Goal: Contribute content

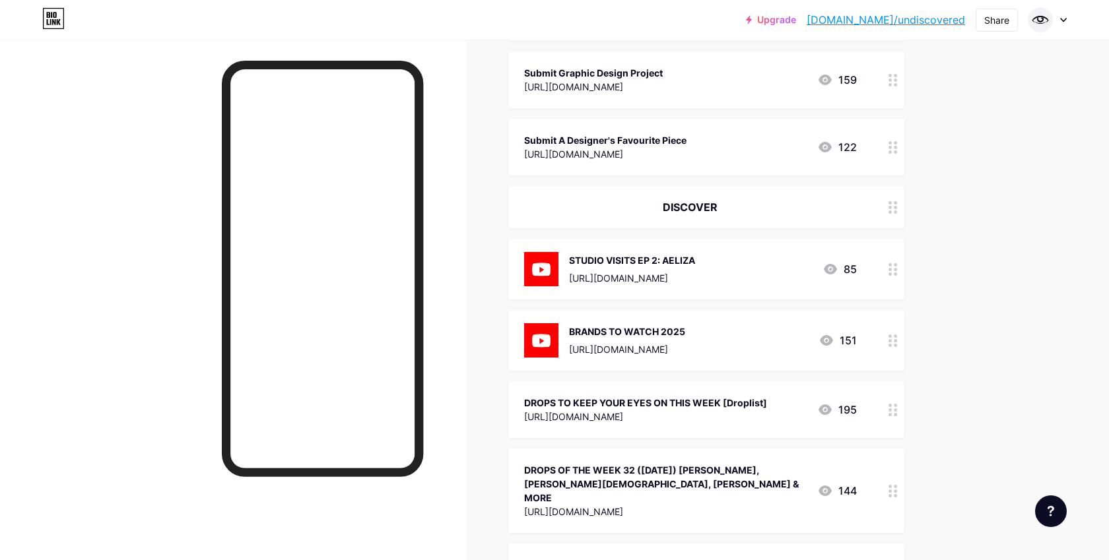
scroll to position [502, 0]
click at [723, 461] on div "DROPS OF THE WEEK 32 ([DATE]) [PERSON_NAME], [PERSON_NAME][DEMOGRAPHIC_DATA], […" at bounding box center [665, 490] width 282 height 58
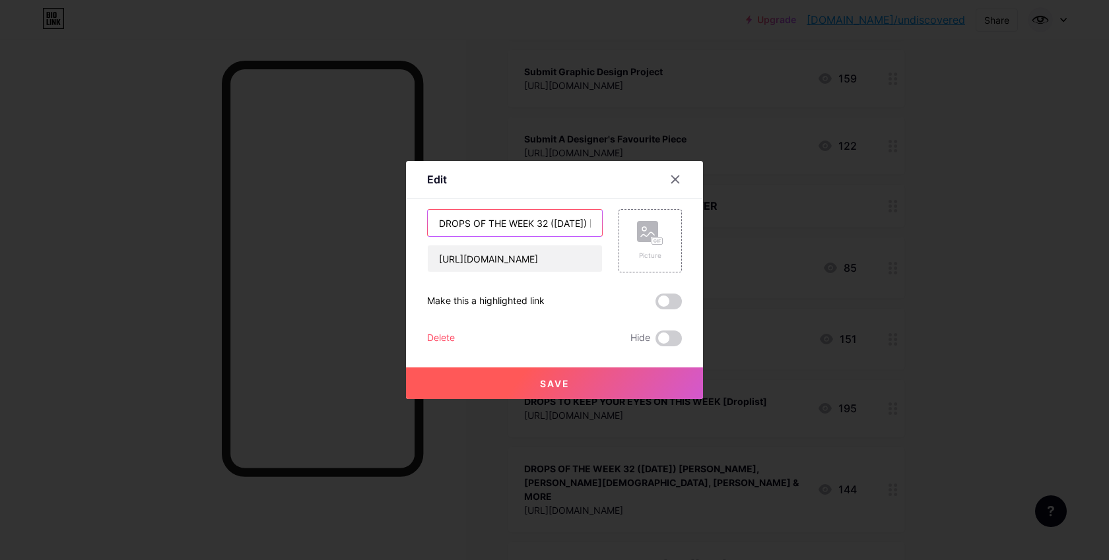
click at [571, 218] on input "DROPS OF THE WEEK 32 ([DATE]) [PERSON_NAME], [PERSON_NAME][DEMOGRAPHIC_DATA], […" at bounding box center [515, 223] width 174 height 26
paste input "3 ([DATE]) [PERSON_NAME], PODVALSLAYER, FRANTIC STUDIO"
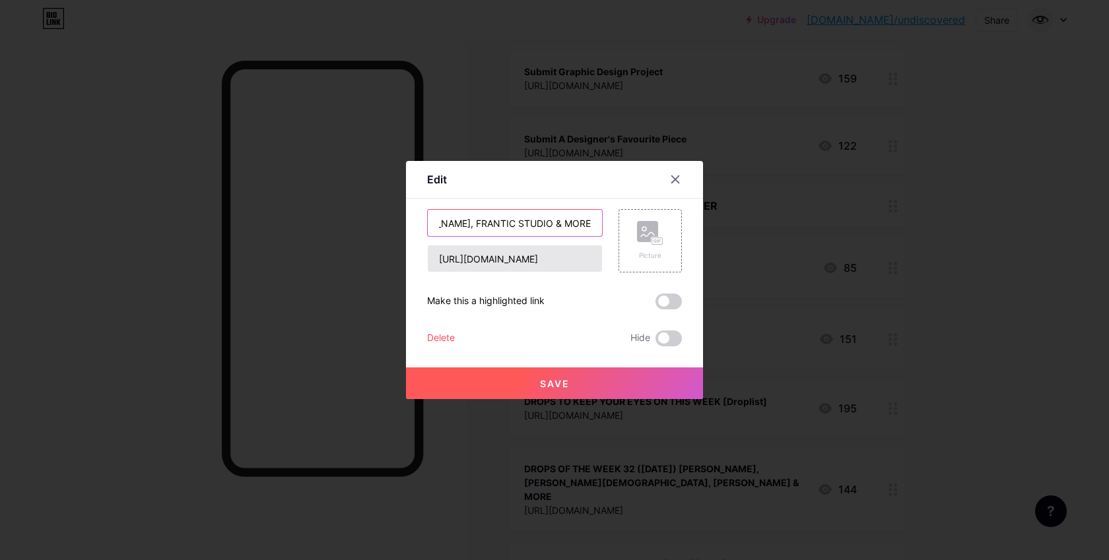
type input "DROPS OF THE WEEK 33 ([DATE]) [PERSON_NAME], [PERSON_NAME], FRANTIC STUDIO & MO…"
click at [573, 255] on input "[URL][DOMAIN_NAME]" at bounding box center [515, 259] width 174 height 26
click at [568, 255] on input "[URL][DOMAIN_NAME]" at bounding box center [515, 259] width 174 height 26
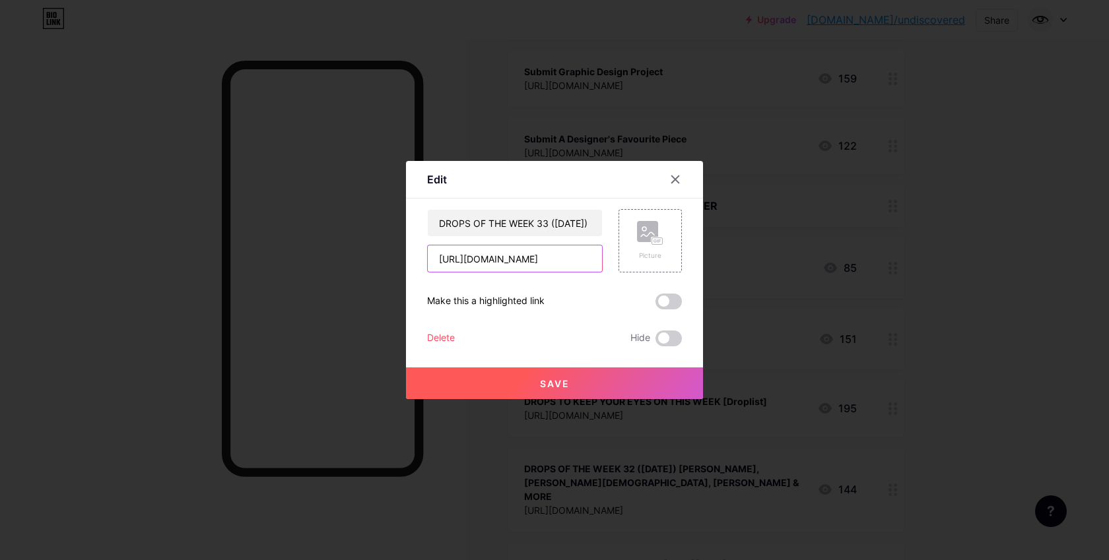
click at [568, 255] on input "[URL][DOMAIN_NAME]" at bounding box center [515, 259] width 174 height 26
paste input "[URL][DOMAIN_NAME]"
type input "[URL][DOMAIN_NAME]"
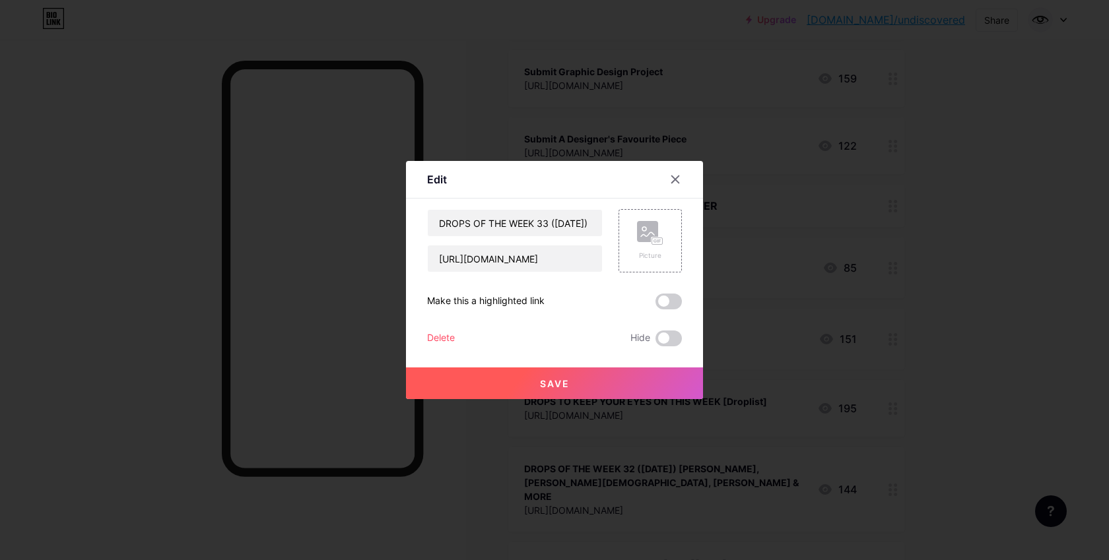
scroll to position [0, 0]
click at [616, 379] on button "Save" at bounding box center [554, 384] width 297 height 32
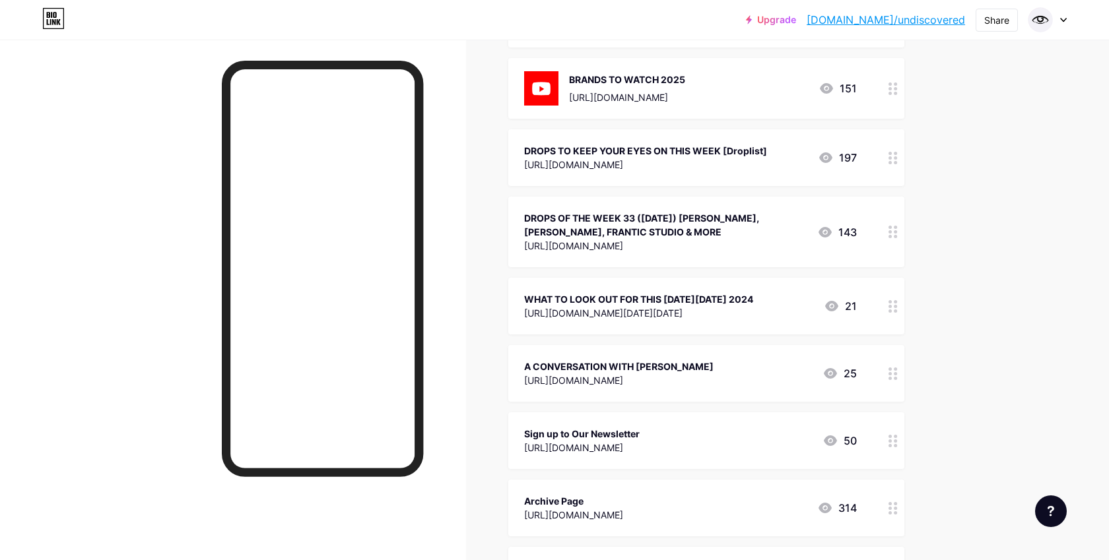
scroll to position [754, 0]
